Goal: Communication & Community: Answer question/provide support

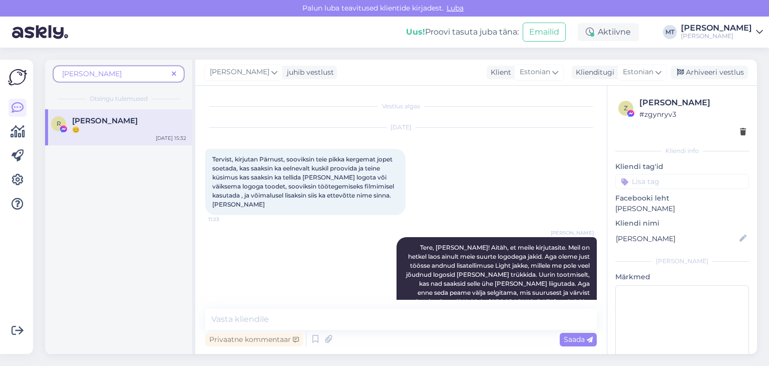
scroll to position [36, 0]
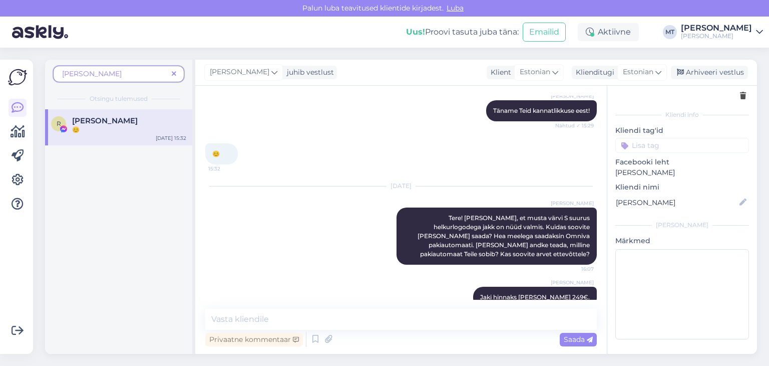
click at [174, 73] on icon at bounding box center [174, 74] width 5 height 7
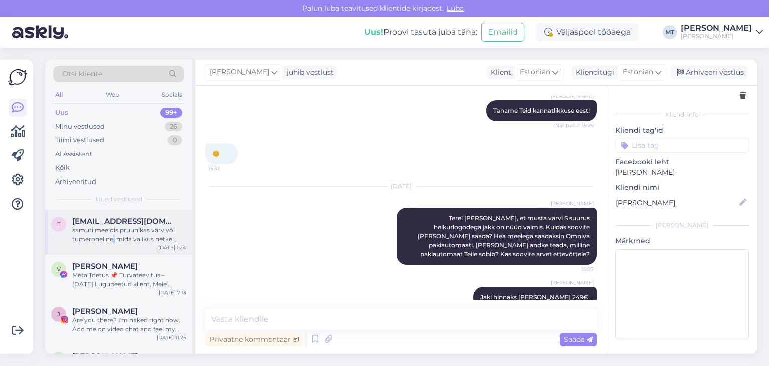
click at [113, 235] on div "samuti meeldis pruunikas värv või tumeroheline, mida valikus hetkel polnud." at bounding box center [129, 234] width 114 height 18
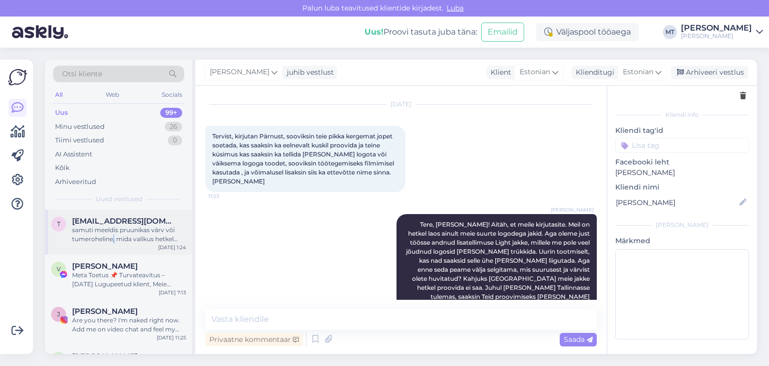
scroll to position [28, 0]
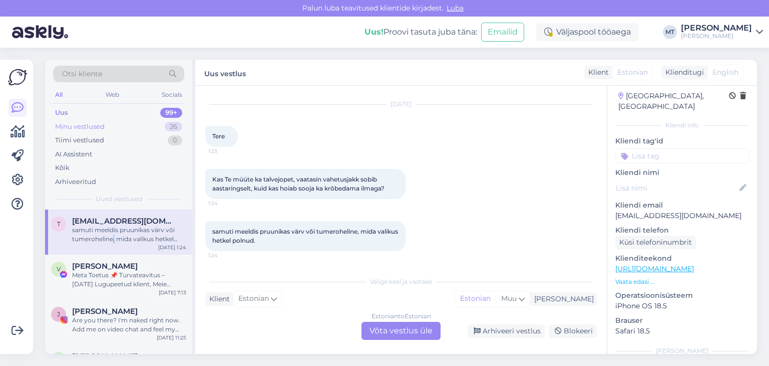
click at [98, 125] on div "Minu vestlused" at bounding box center [80, 127] width 50 height 10
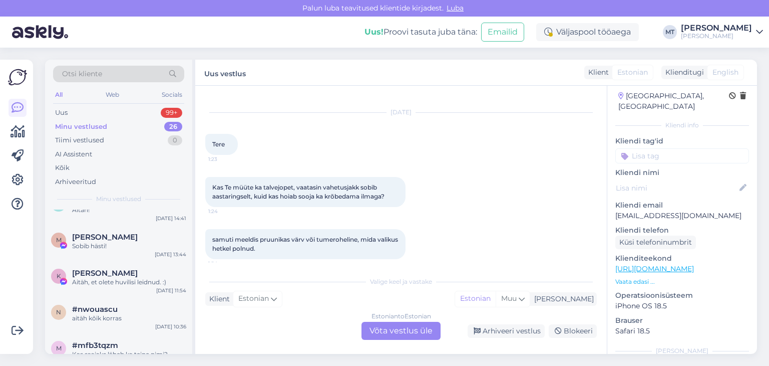
scroll to position [23, 0]
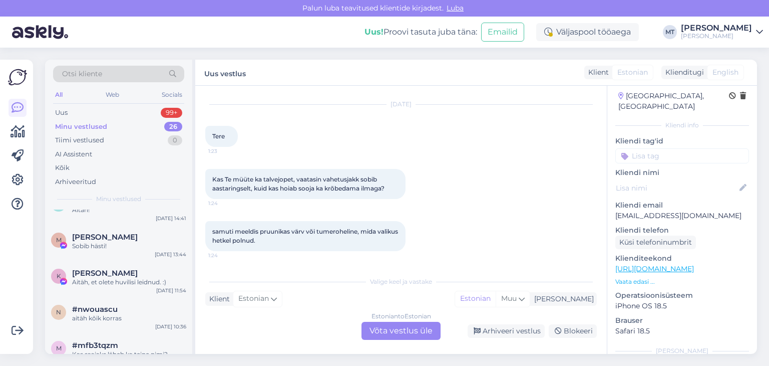
click at [399, 333] on div "Estonian to Estonian Võta vestlus üle" at bounding box center [401, 331] width 79 height 18
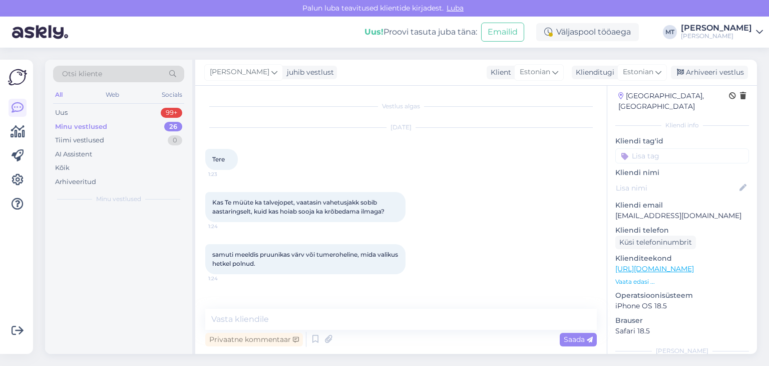
scroll to position [0, 0]
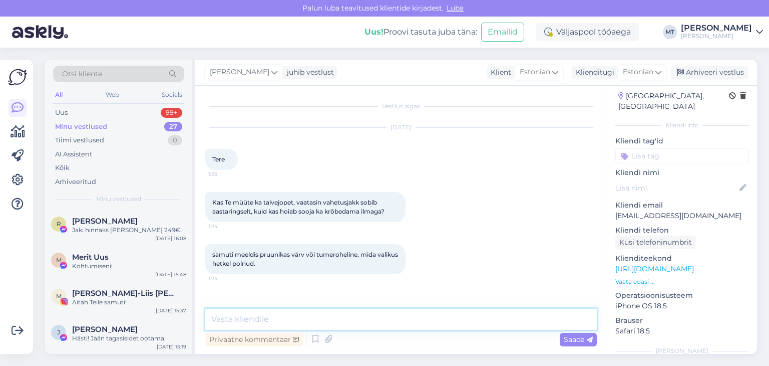
click at [301, 322] on textarea at bounding box center [401, 318] width 392 height 21
type textarea "Tere"
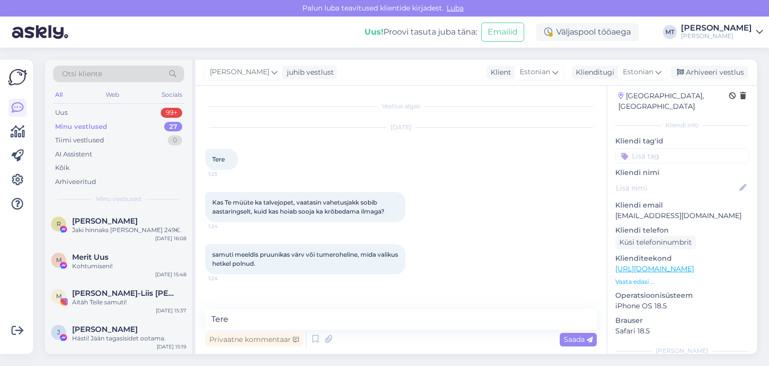
click at [102, 126] on div "Minu vestlused" at bounding box center [81, 127] width 52 height 10
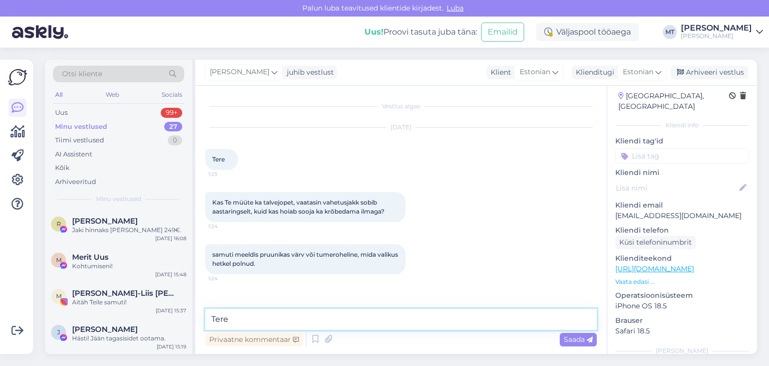
click at [255, 322] on textarea "Tere" at bounding box center [401, 318] width 392 height 21
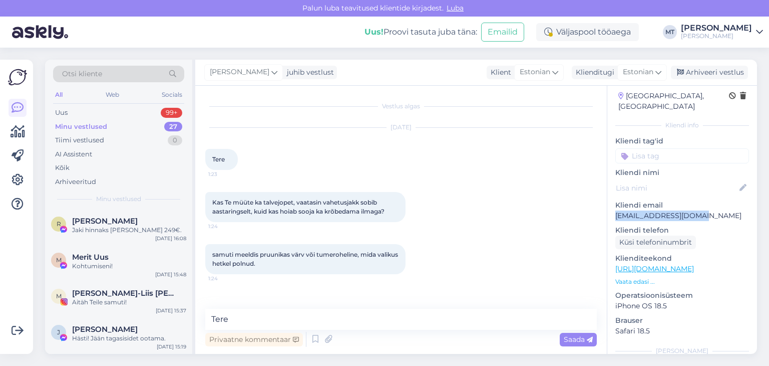
drag, startPoint x: 691, startPoint y: 205, endPoint x: 615, endPoint y: 209, distance: 76.2
click at [615, 210] on p "[EMAIL_ADDRESS][DOMAIN_NAME]" at bounding box center [682, 215] width 134 height 11
copy p "[EMAIL_ADDRESS][DOMAIN_NAME]"
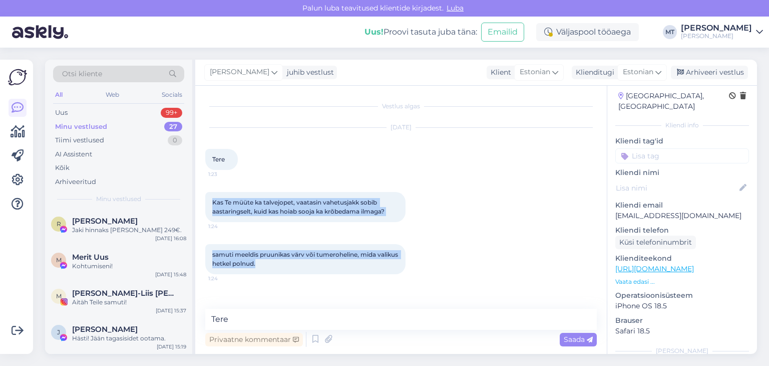
drag, startPoint x: 283, startPoint y: 265, endPoint x: 198, endPoint y: 188, distance: 114.5
click at [198, 188] on div "Vestlus algas [DATE] Tere 1:23 Kas Te müüte ka talvejopet, vaatasin vahetusjakk…" at bounding box center [401, 220] width 412 height 268
copy div "Kas Te müüte ka talvejopet, vaatasin vahetusjakk sobib aastaringselt, kuid kas …"
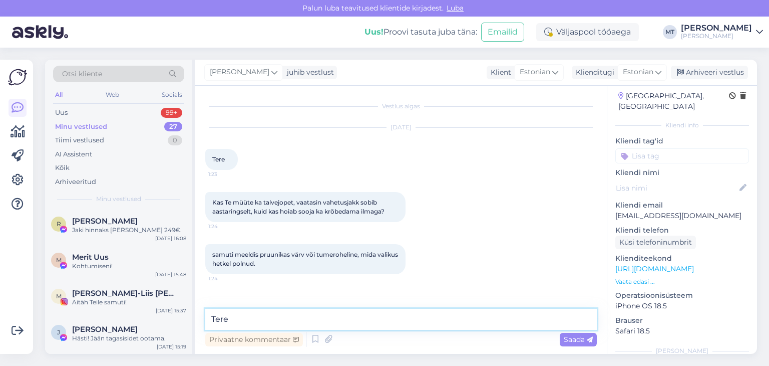
drag, startPoint x: 234, startPoint y: 321, endPoint x: 207, endPoint y: 317, distance: 27.3
click at [208, 317] on textarea "Tere" at bounding box center [401, 318] width 392 height 21
